Goal: Task Accomplishment & Management: Use online tool/utility

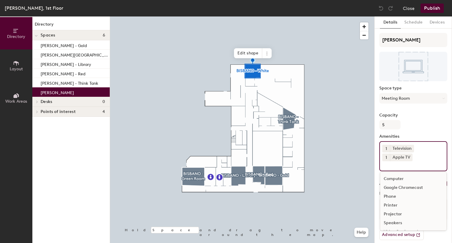
click at [431, 163] on input at bounding box center [408, 164] width 53 height 7
click at [413, 214] on div "Video Conferencing" at bounding box center [413, 215] width 66 height 9
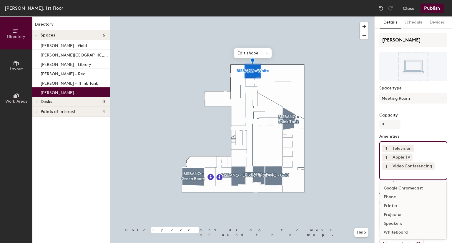
click at [433, 8] on button "Publish" at bounding box center [432, 8] width 23 height 9
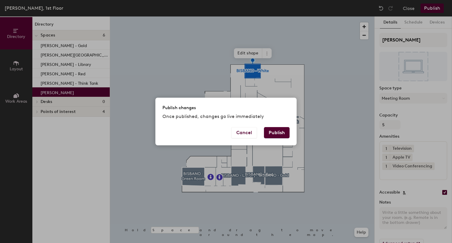
click at [276, 133] on button "Publish" at bounding box center [277, 132] width 26 height 11
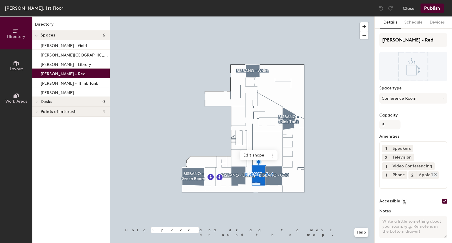
click at [430, 173] on div "Apple TV" at bounding box center [427, 175] width 23 height 8
click at [434, 6] on button "Publish" at bounding box center [432, 8] width 23 height 9
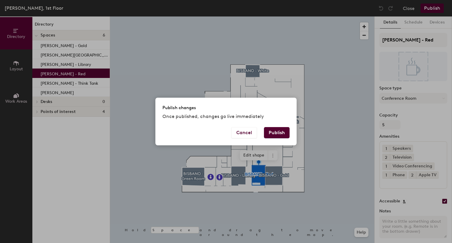
click at [278, 133] on button "Publish" at bounding box center [277, 132] width 26 height 11
